Goal: Navigation & Orientation: Find specific page/section

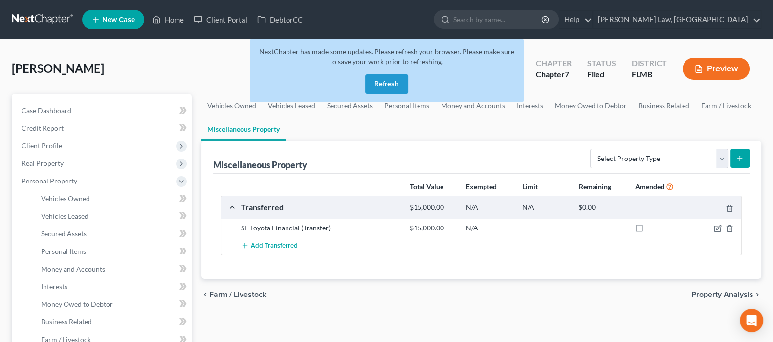
click at [389, 84] on button "Refresh" at bounding box center [386, 84] width 43 height 20
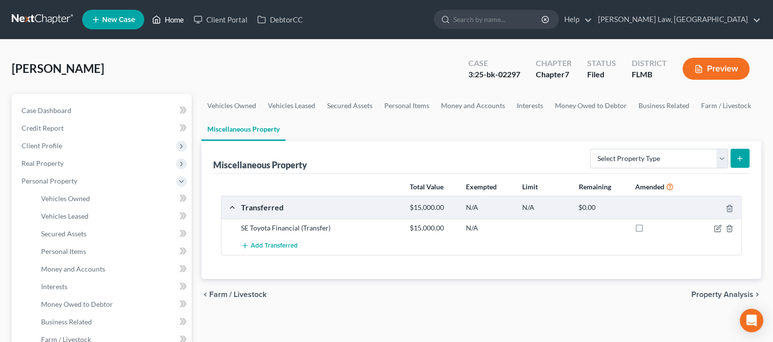
click at [171, 21] on link "Home" at bounding box center [168, 20] width 42 height 18
